Goal: Transaction & Acquisition: Purchase product/service

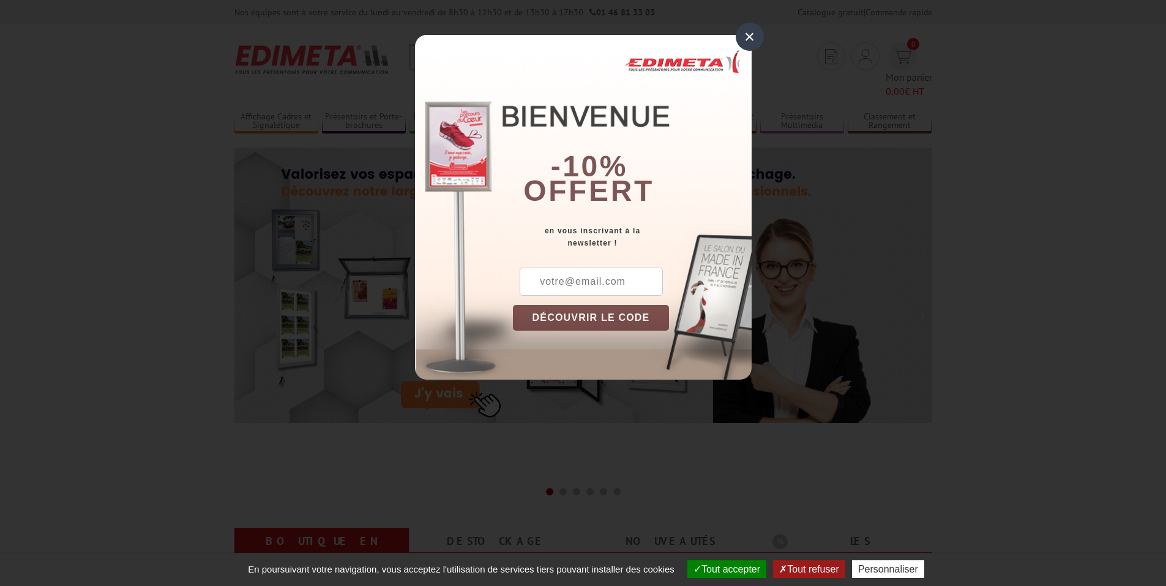
click at [744, 34] on div "×" at bounding box center [750, 37] width 28 height 28
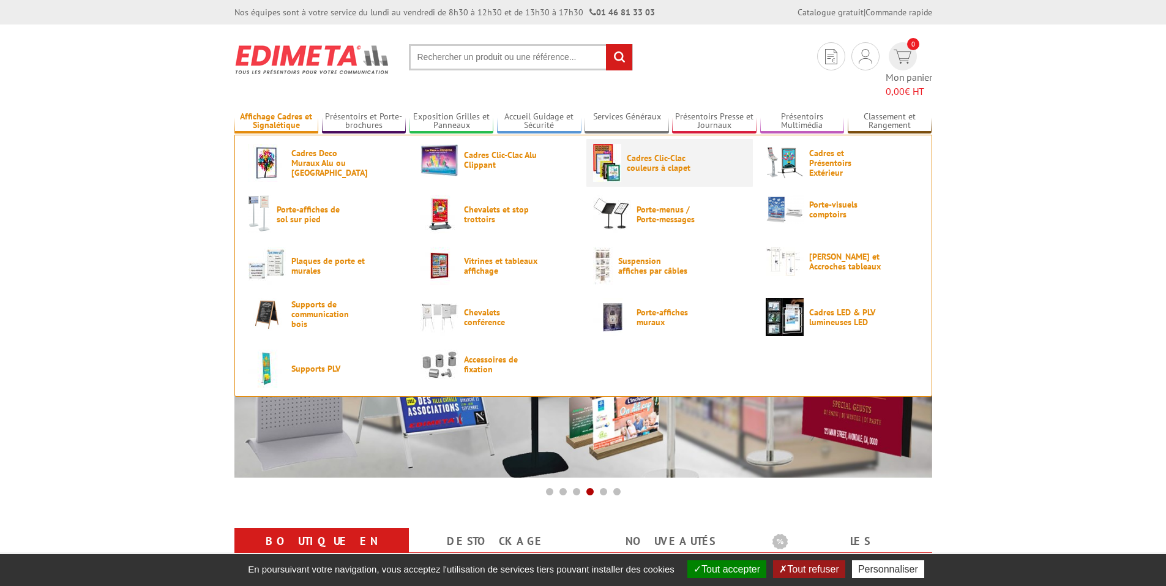
click at [621, 148] on link "Cadres Clic-Clac couleurs à clapet" at bounding box center [669, 163] width 153 height 38
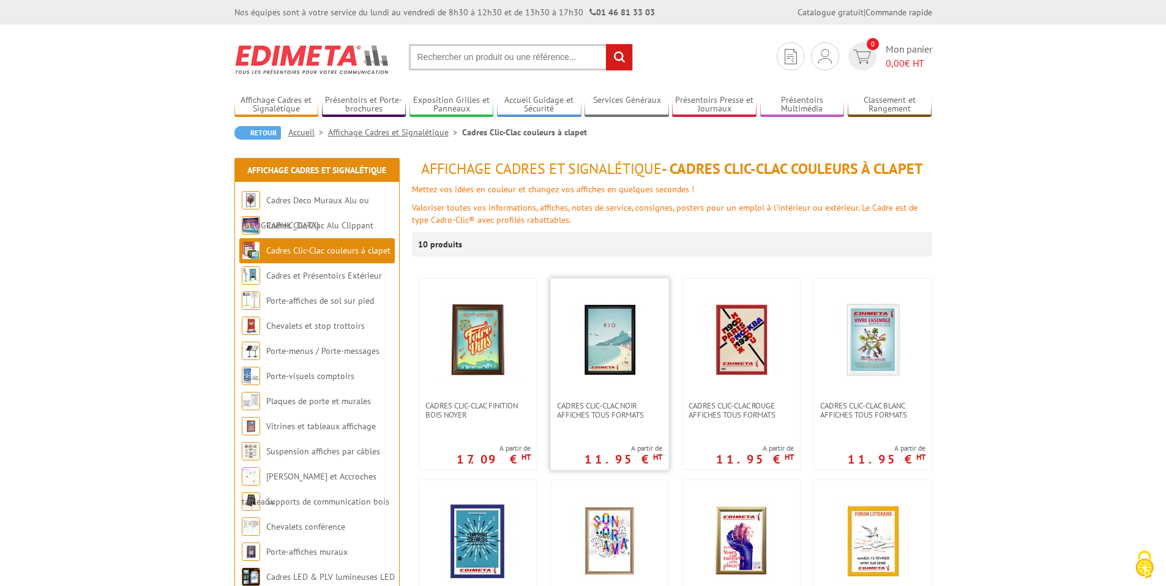
click at [624, 339] on img at bounding box center [610, 340] width 86 height 86
